Goal: Find specific page/section: Find specific page/section

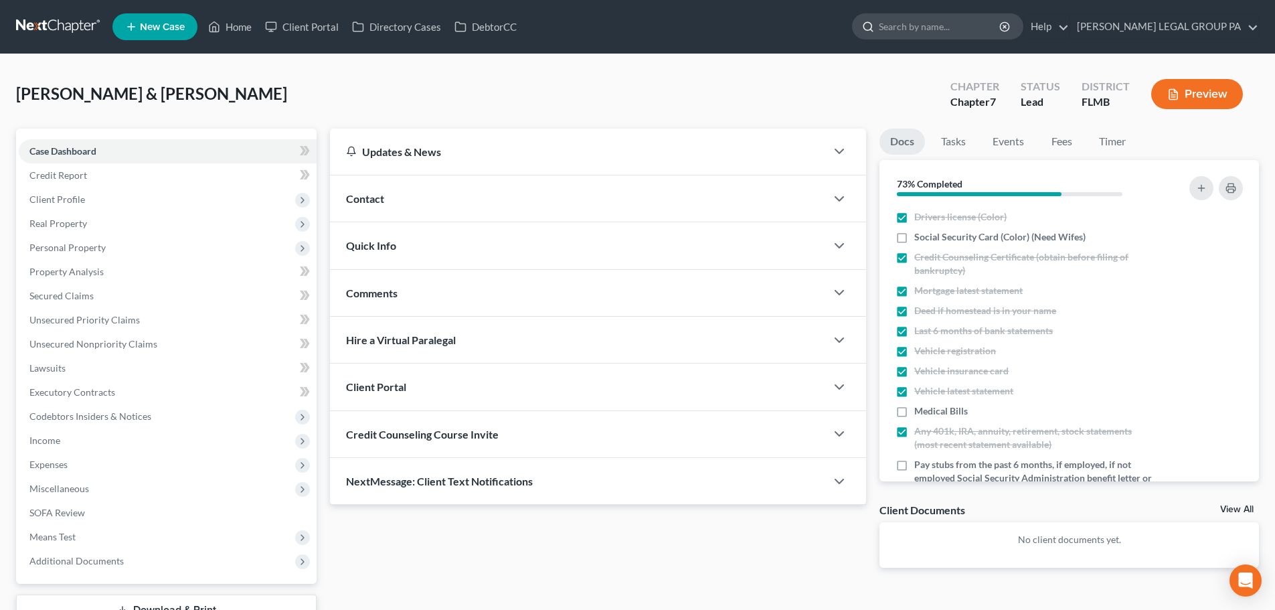
click at [924, 25] on input "search" at bounding box center [940, 26] width 122 height 25
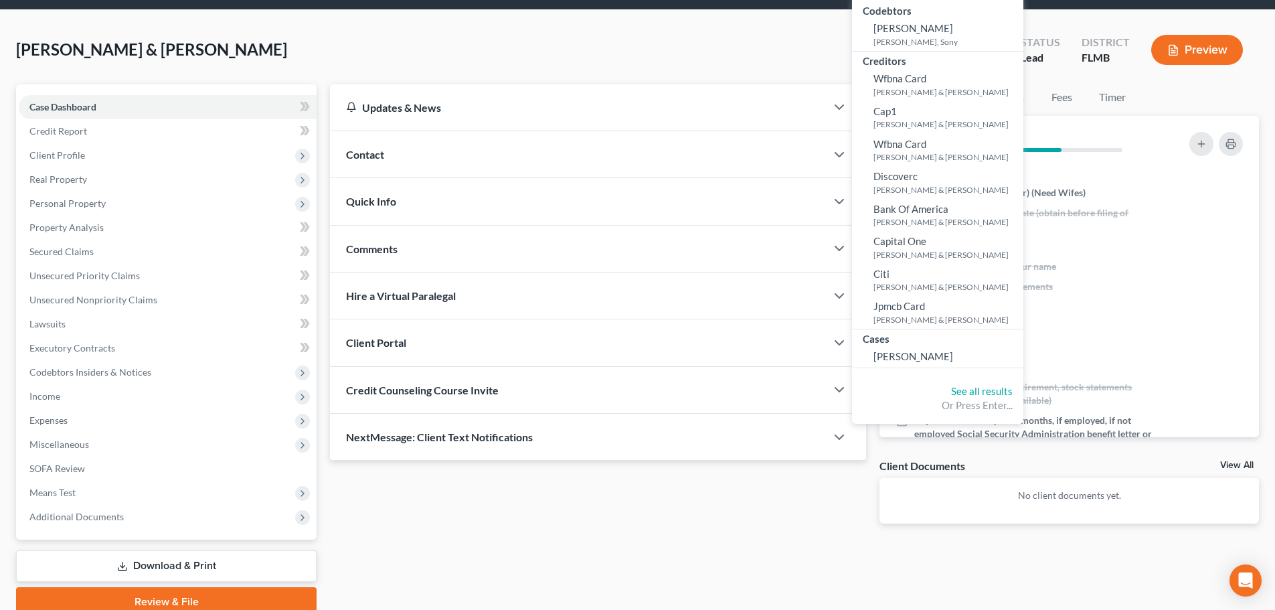
scroll to position [67, 0]
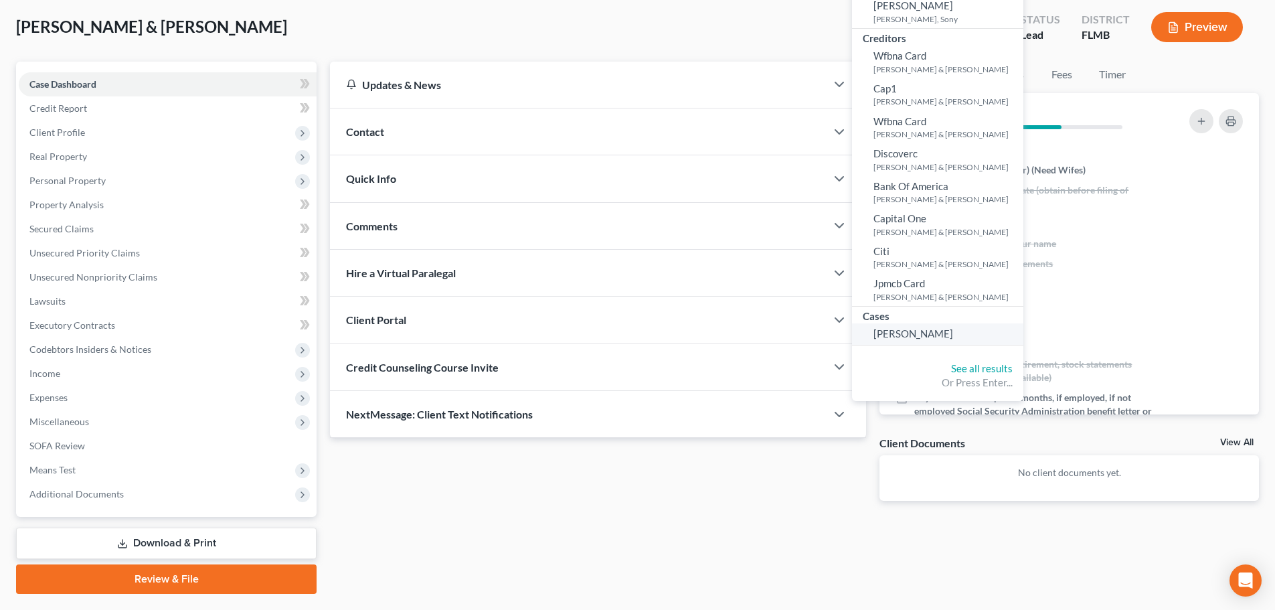
type input "mclaren"
click at [953, 336] on span "[PERSON_NAME]" at bounding box center [913, 333] width 80 height 12
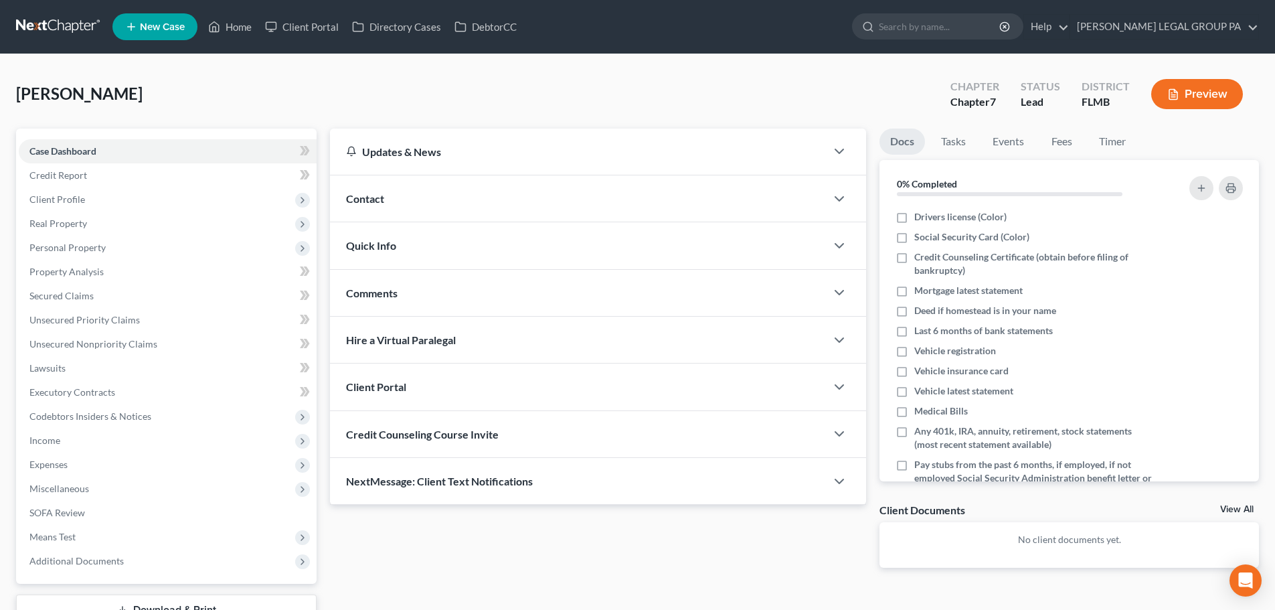
click at [480, 439] on span "Credit Counseling Course Invite" at bounding box center [422, 434] width 153 height 13
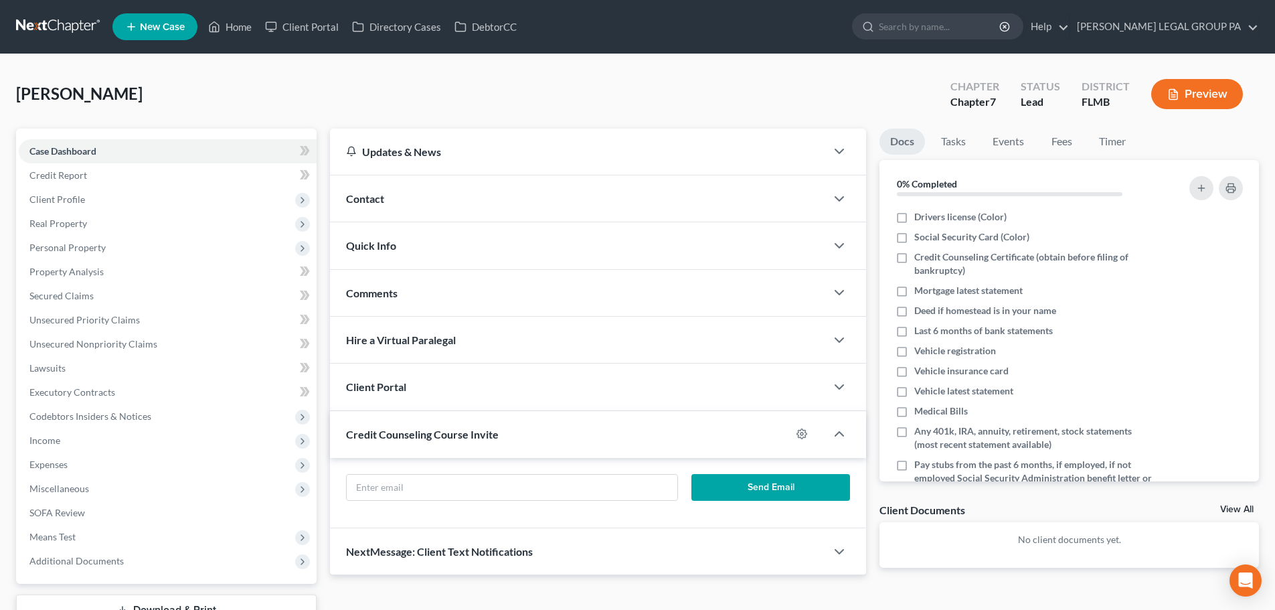
click at [484, 438] on span "Credit Counseling Course Invite" at bounding box center [422, 434] width 153 height 13
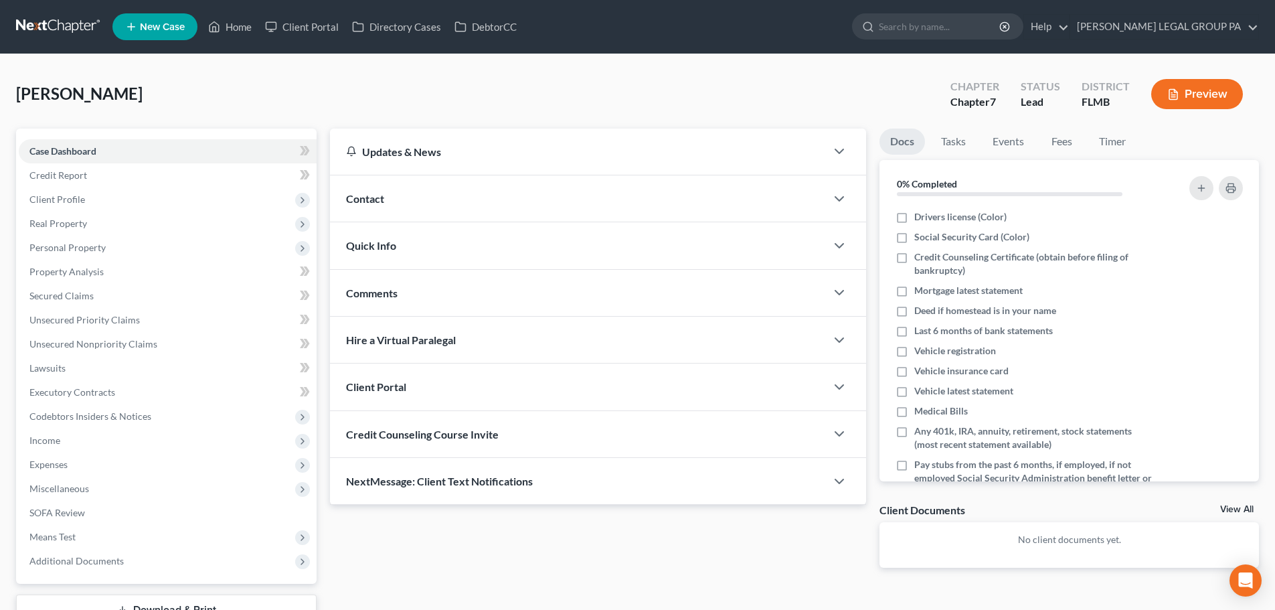
click at [88, 25] on link at bounding box center [59, 27] width 86 height 24
